Goal: Manage account settings

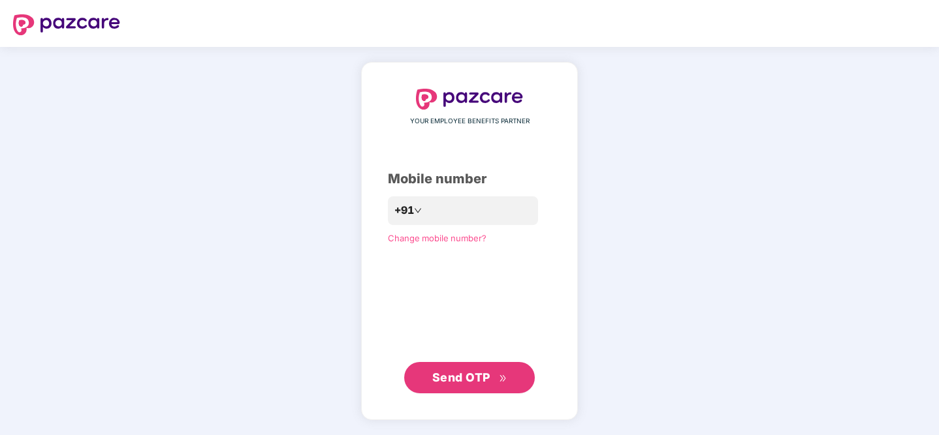
click at [424, 240] on span "Change mobile number?" at bounding box center [437, 238] width 99 height 10
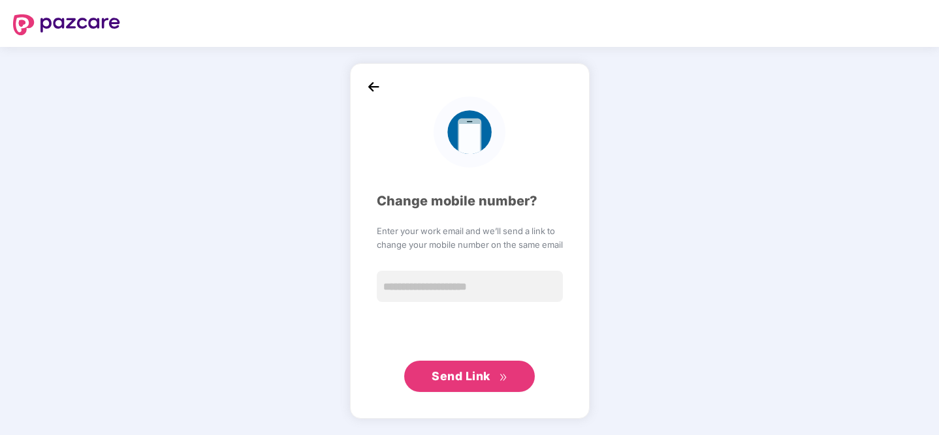
click at [367, 82] on img at bounding box center [374, 87] width 20 height 20
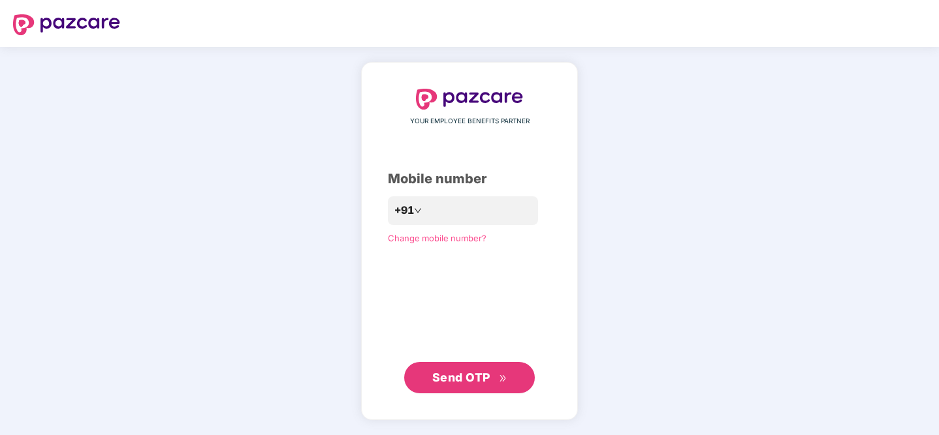
click at [416, 236] on span "Change mobile number?" at bounding box center [437, 238] width 99 height 10
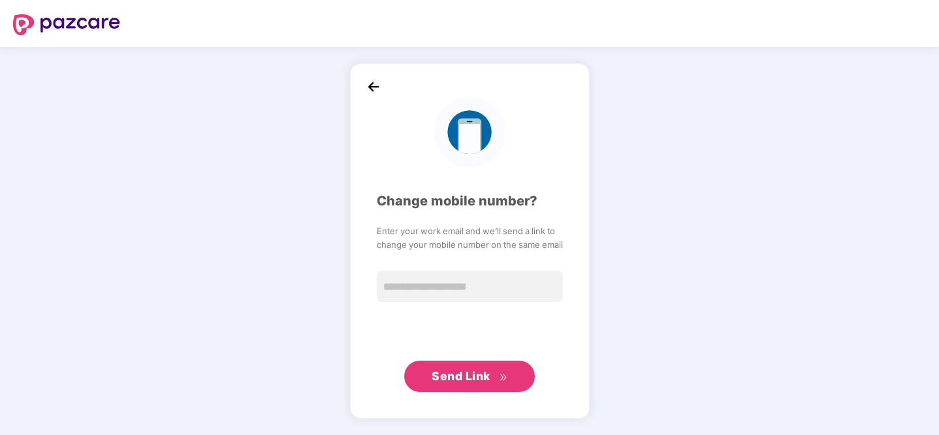
click at [369, 85] on img at bounding box center [374, 87] width 20 height 20
